Goal: Communication & Community: Answer question/provide support

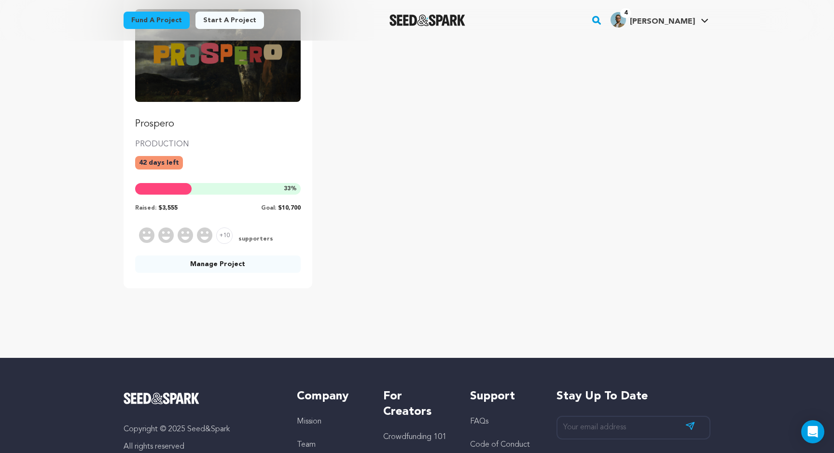
scroll to position [153, 0]
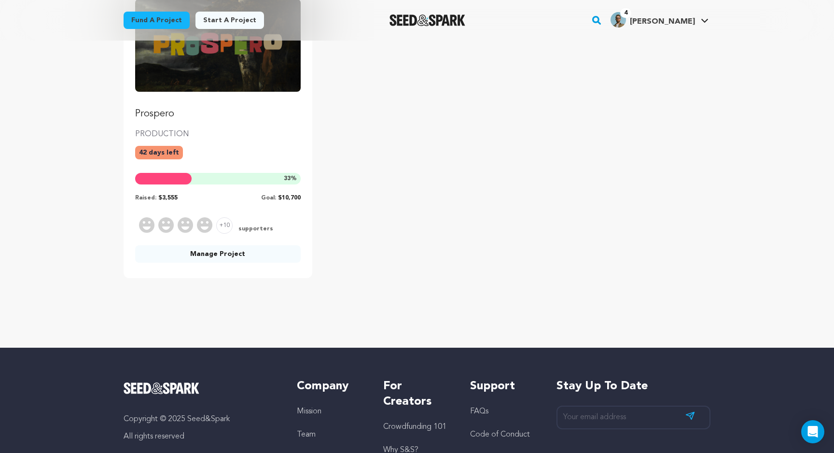
click at [241, 257] on link "Manage Project" at bounding box center [218, 253] width 166 height 17
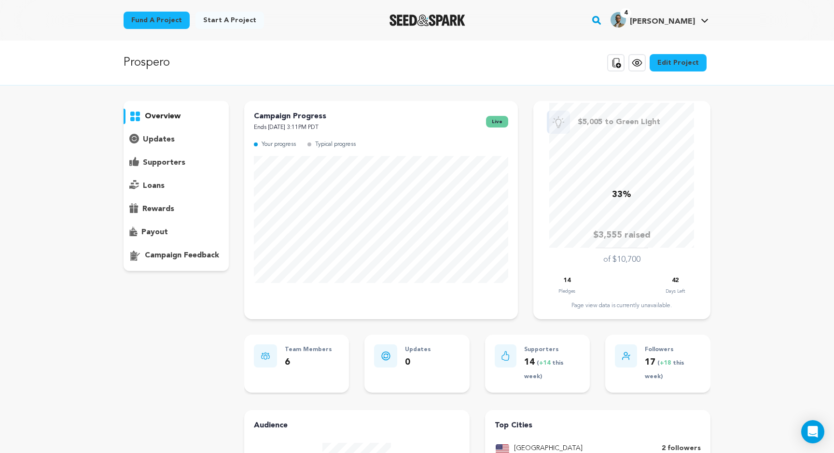
click at [164, 161] on p "supporters" at bounding box center [164, 163] width 42 height 12
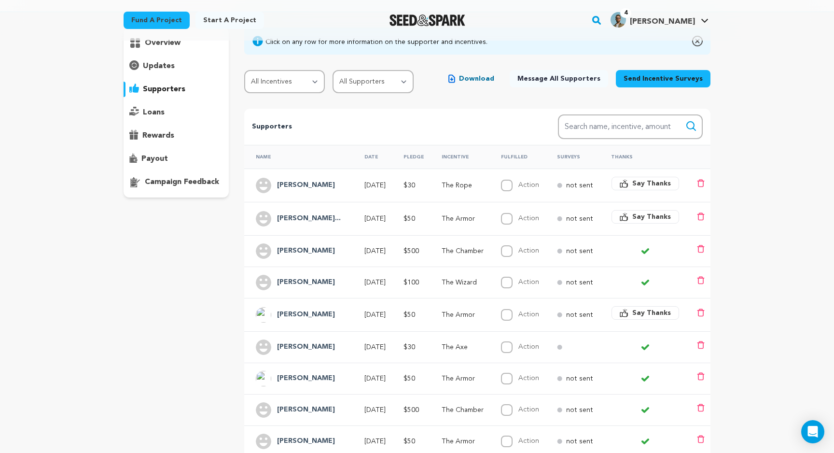
scroll to position [76, 0]
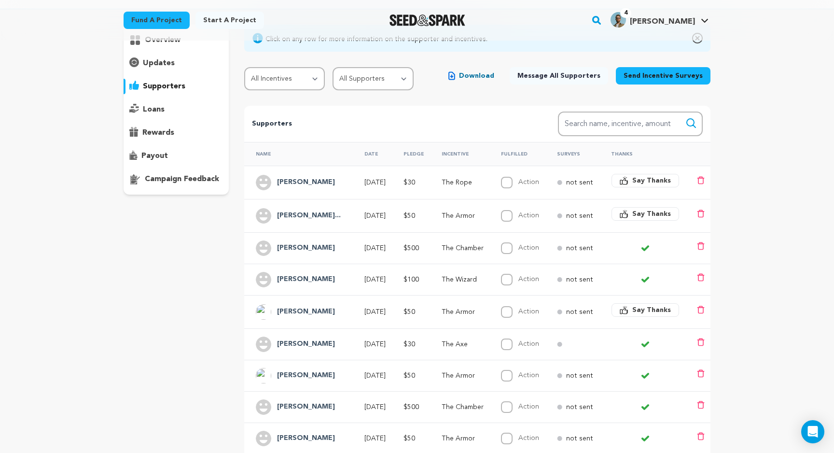
click at [650, 183] on span "Say Thanks" at bounding box center [651, 181] width 39 height 10
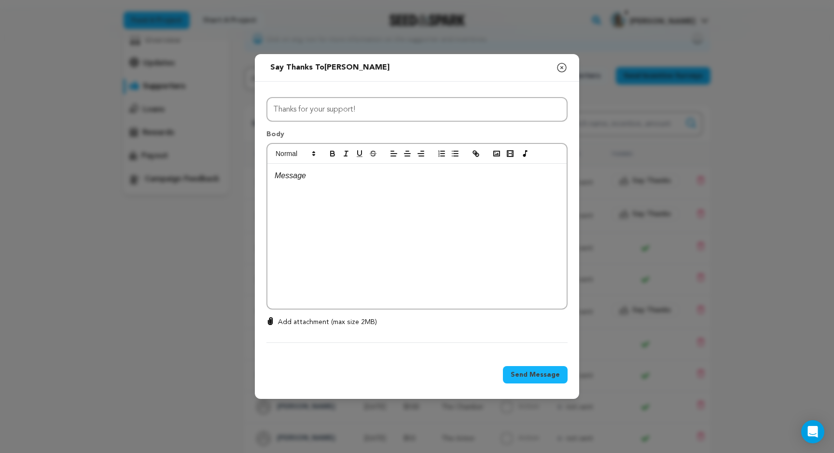
click at [396, 190] on div at bounding box center [416, 236] width 299 height 145
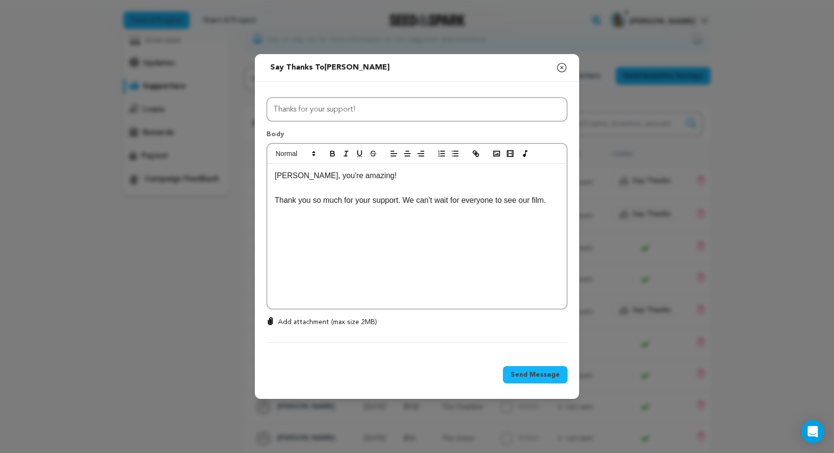
click at [364, 189] on p at bounding box center [417, 188] width 285 height 13
click at [393, 223] on p at bounding box center [417, 225] width 285 height 13
click at [385, 191] on p at bounding box center [417, 188] width 285 height 13
click at [483, 228] on p at bounding box center [417, 225] width 285 height 13
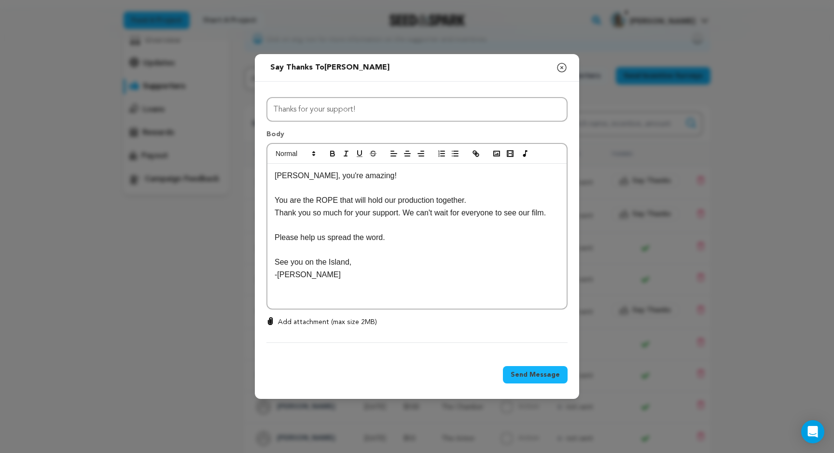
click at [399, 239] on p "Please help us spread the word." at bounding box center [417, 237] width 285 height 13
drag, startPoint x: 478, startPoint y: 239, endPoint x: 450, endPoint y: 239, distance: 28.5
click at [450, 239] on p "Please help us spread the word so we can pay our amazing cast and crew." at bounding box center [417, 237] width 285 height 13
click at [551, 377] on span "Send Message" at bounding box center [535, 375] width 49 height 10
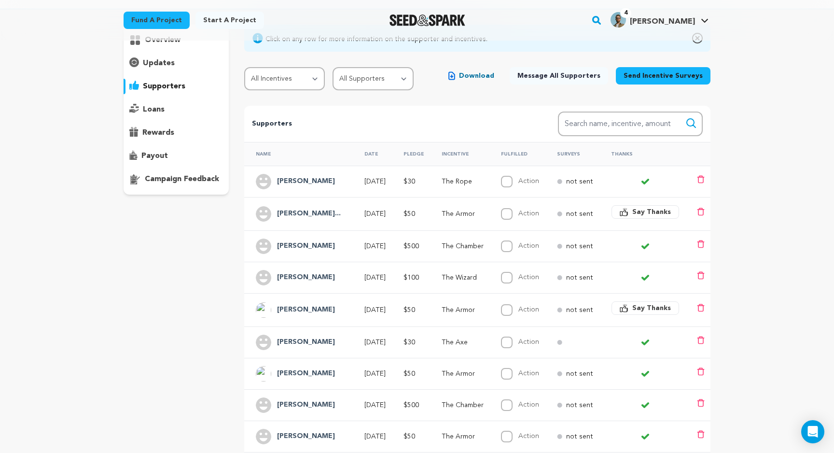
click at [662, 213] on span "Say Thanks" at bounding box center [651, 212] width 39 height 10
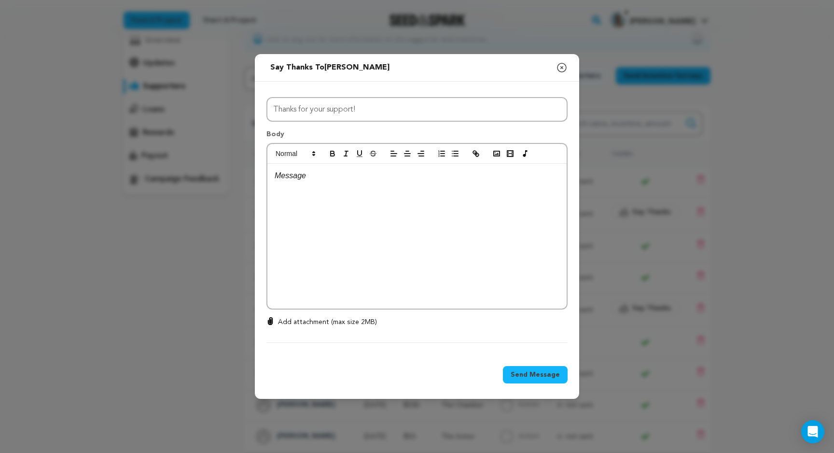
click at [451, 186] on div at bounding box center [416, 236] width 299 height 145
click at [560, 65] on icon "button" at bounding box center [562, 68] width 12 height 12
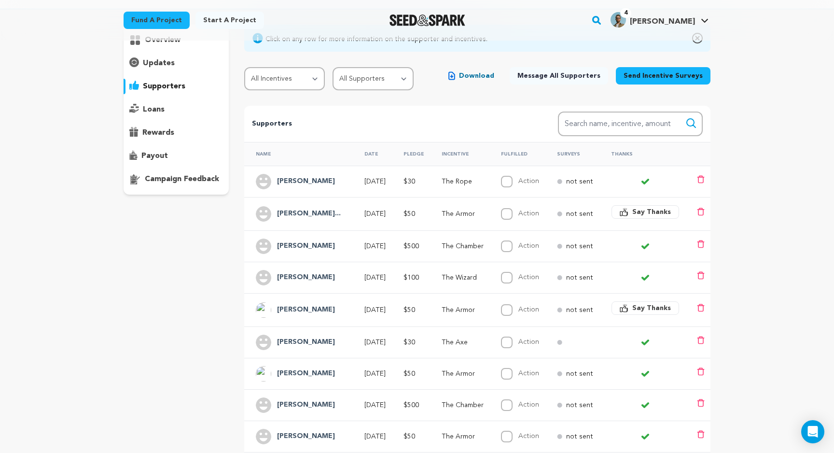
click at [657, 210] on span "Say Thanks" at bounding box center [651, 212] width 39 height 10
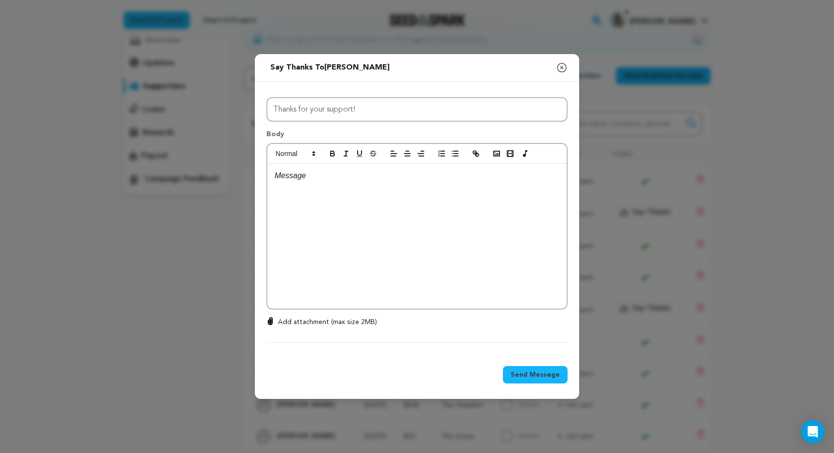
click at [473, 181] on p at bounding box center [417, 175] width 285 height 13
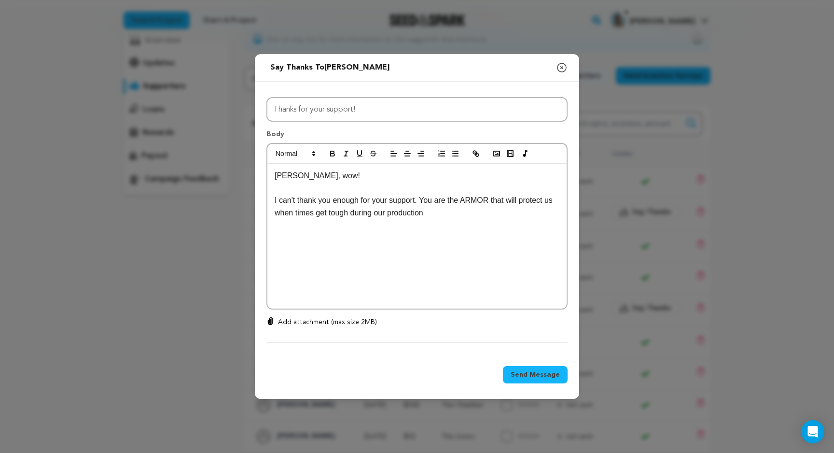
click at [425, 198] on p "I can't thank you enough for your support. You are the ARMOR that will protect …" at bounding box center [417, 206] width 285 height 25
click at [366, 219] on p "You are the ARMOR that will protect us when times get tough during our producti…" at bounding box center [417, 213] width 285 height 13
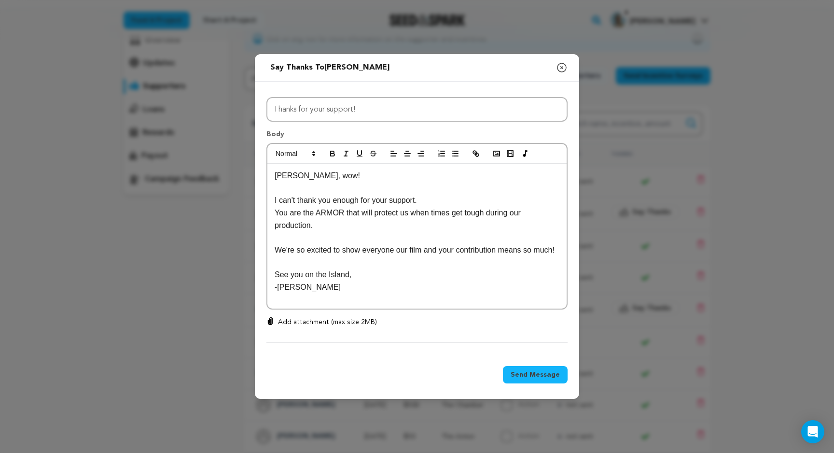
click at [319, 244] on p "We're so excited to show everyone our film and your contribution means so much!" at bounding box center [417, 250] width 285 height 13
click at [288, 244] on p "We're so excited to show everyone our film and your contribution means so much!" at bounding box center [417, 250] width 285 height 13
click at [431, 256] on p "We're so excited to show everyone our film and your contribution means so much!" at bounding box center [417, 250] width 285 height 13
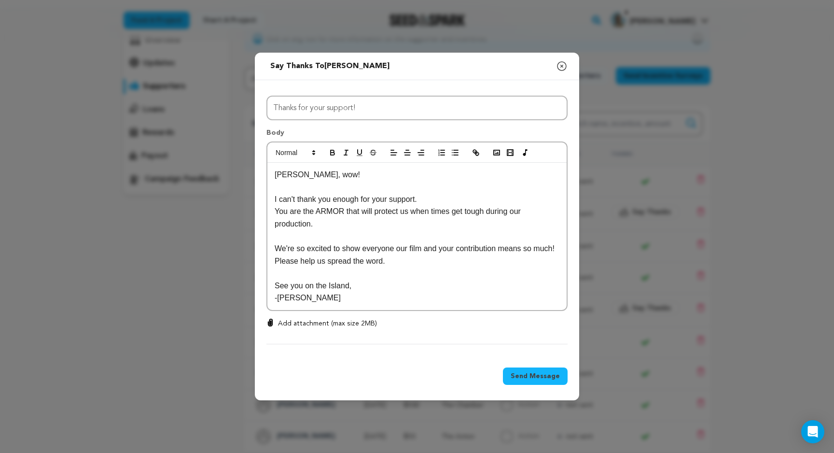
click at [538, 378] on span "Send Message" at bounding box center [535, 376] width 49 height 10
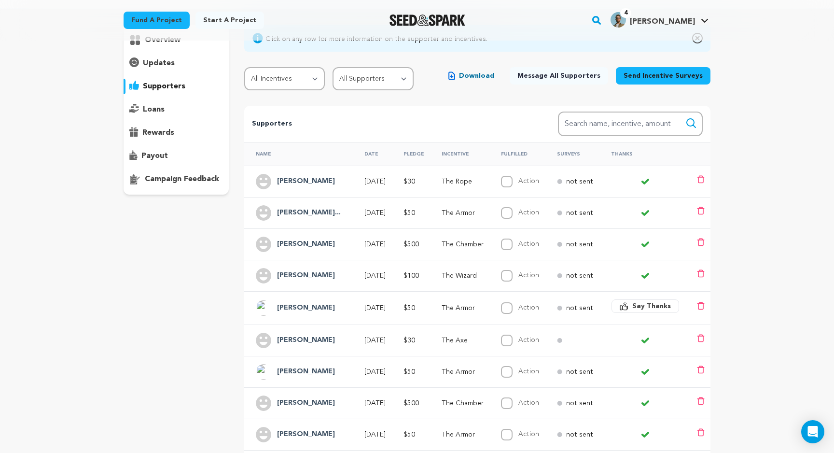
click at [176, 359] on div "overview updates" at bounding box center [176, 270] width 105 height 490
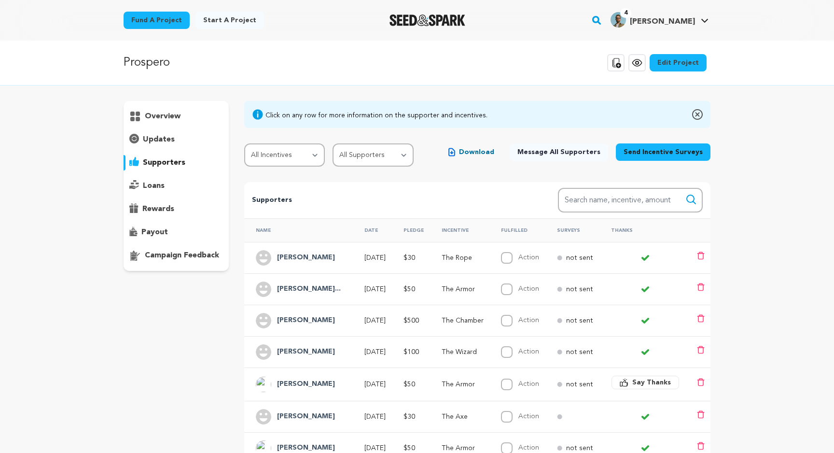
scroll to position [76, 0]
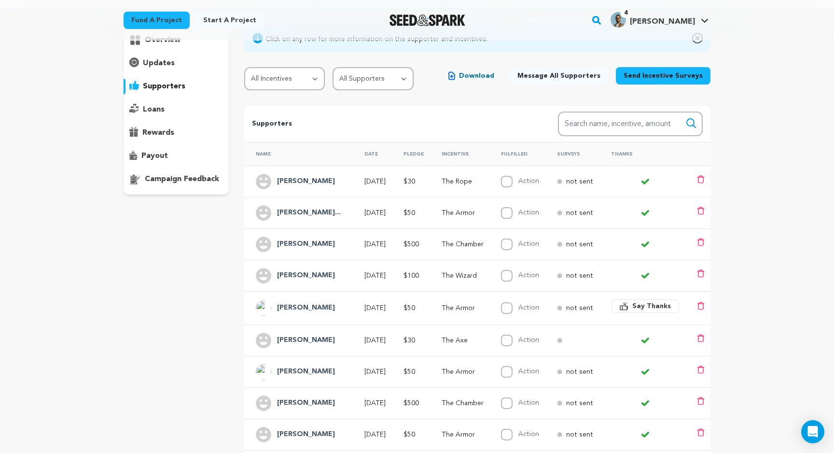
click at [222, 330] on div "overview updates" at bounding box center [176, 270] width 105 height 490
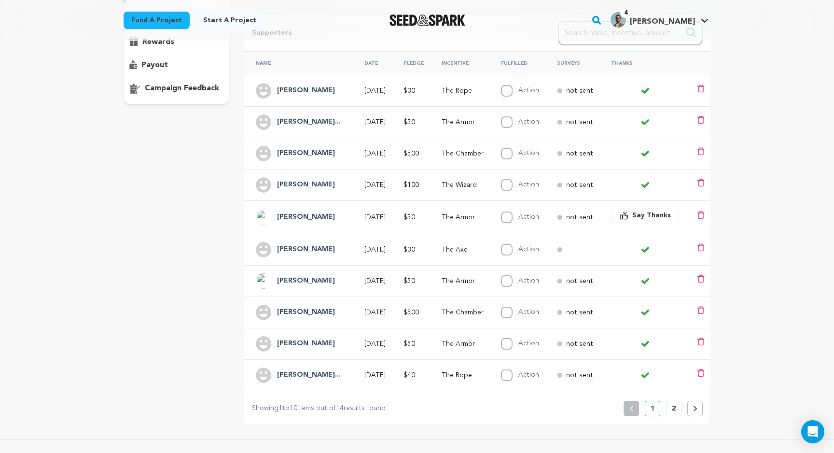
scroll to position [166, 0]
